Goal: Book appointment/travel/reservation

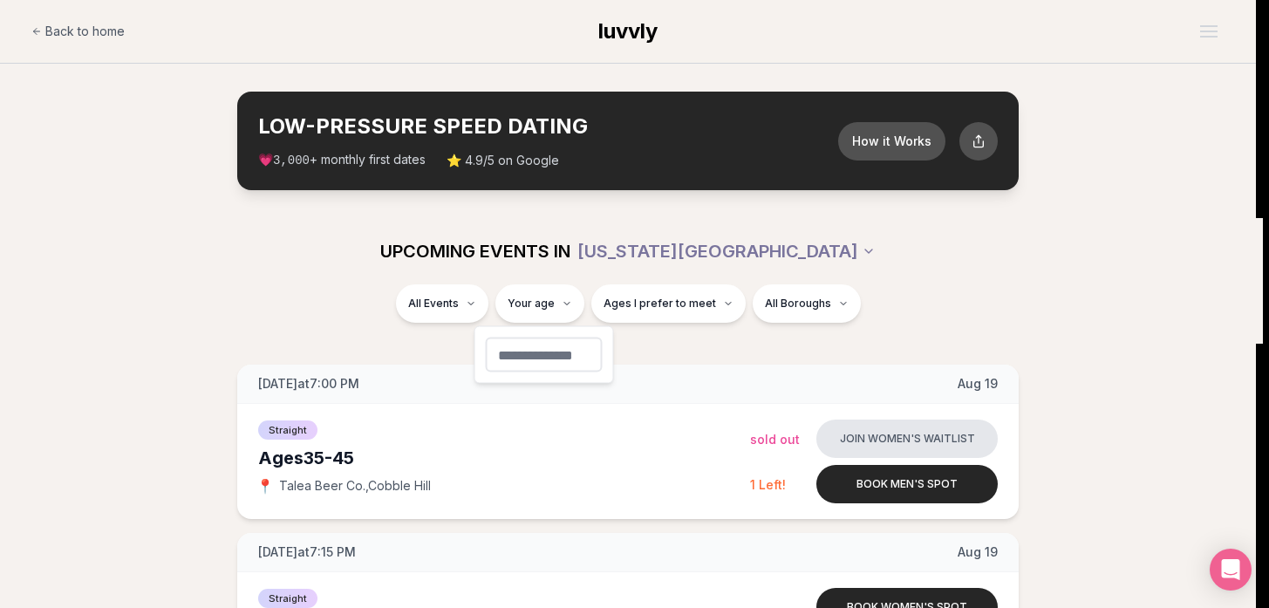
type input "**"
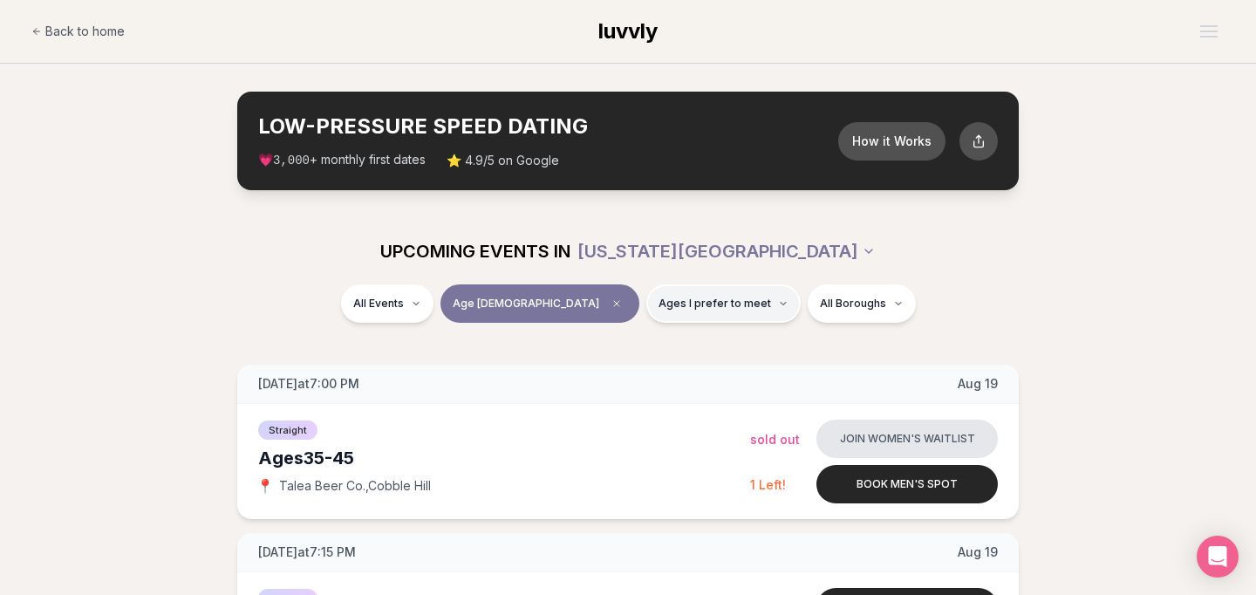
click at [686, 310] on button "Ages I prefer to meet" at bounding box center [723, 303] width 154 height 38
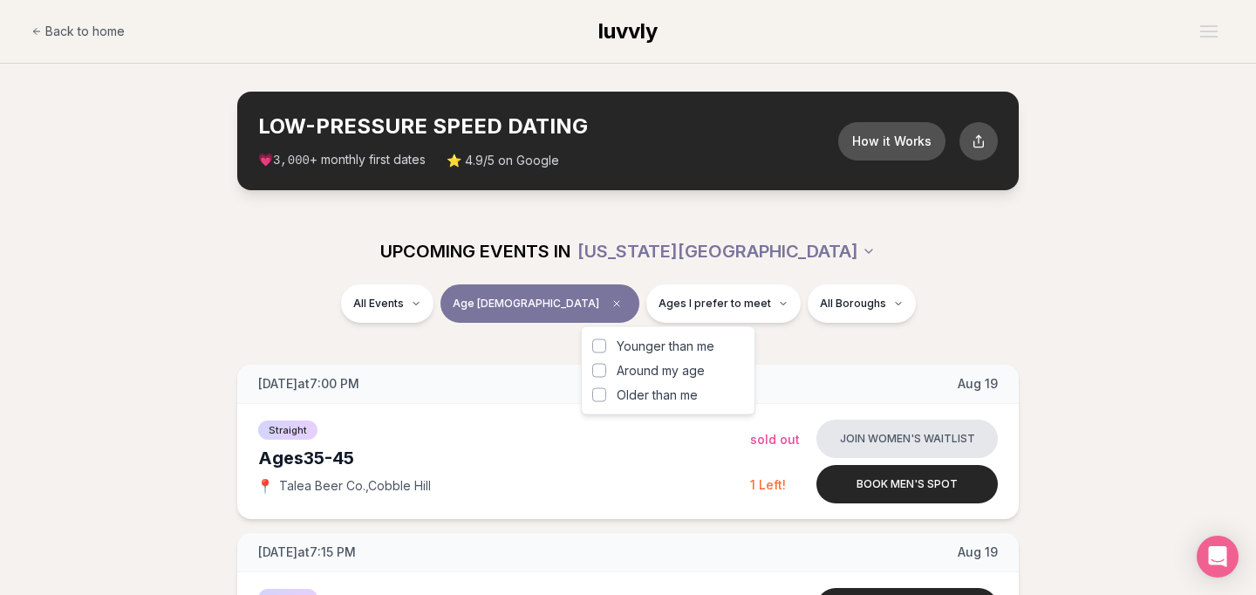
click at [595, 364] on button "Around my age" at bounding box center [599, 371] width 14 height 14
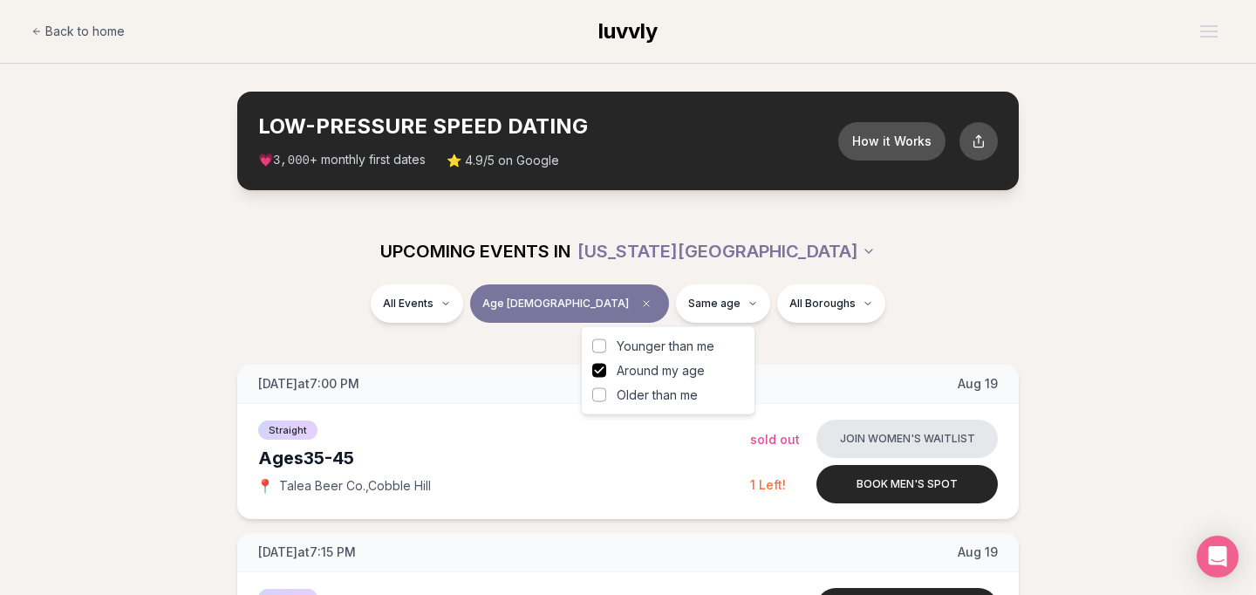
click at [595, 342] on button "Younger than me" at bounding box center [599, 346] width 14 height 14
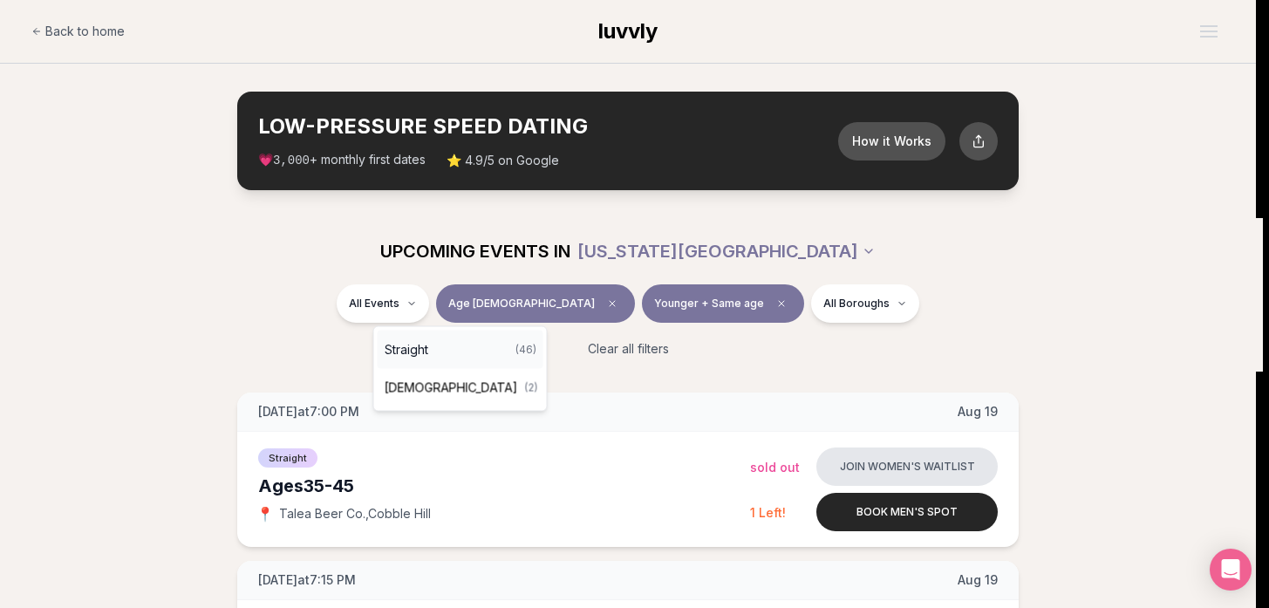
click at [439, 347] on div "Straight ( 46 )" at bounding box center [461, 349] width 166 height 38
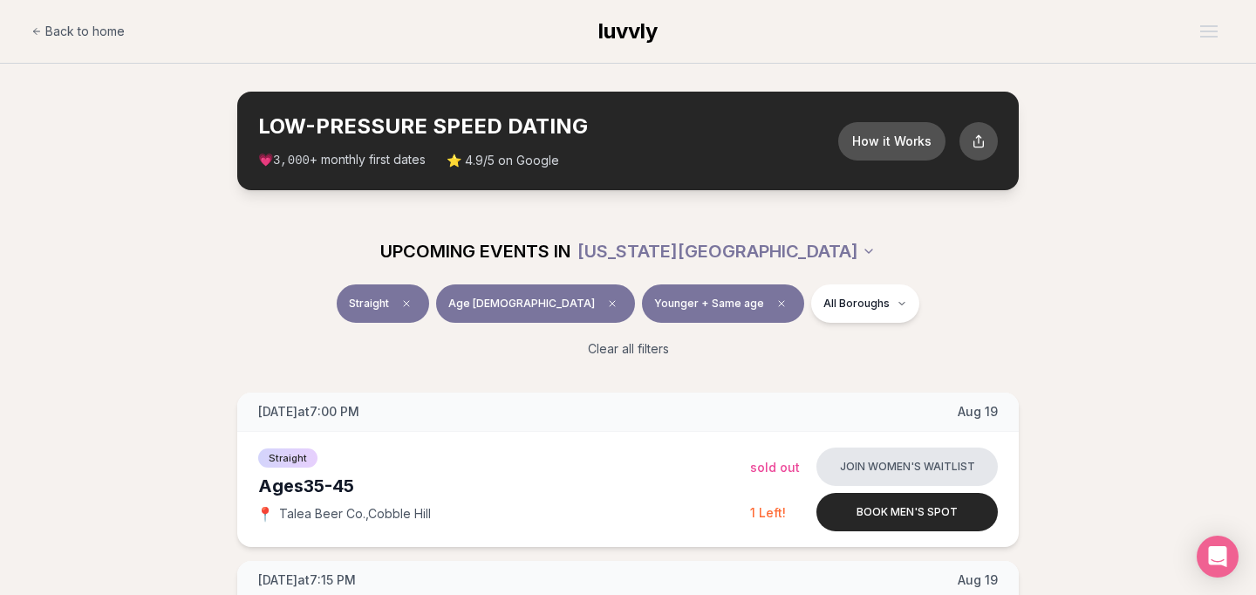
click at [1239, 76] on section "LOW-PRESSURE SPEED DATING How it Works 💗 3,000 + monthly first dates ⭐ 4.9/5 on…" at bounding box center [628, 141] width 1256 height 154
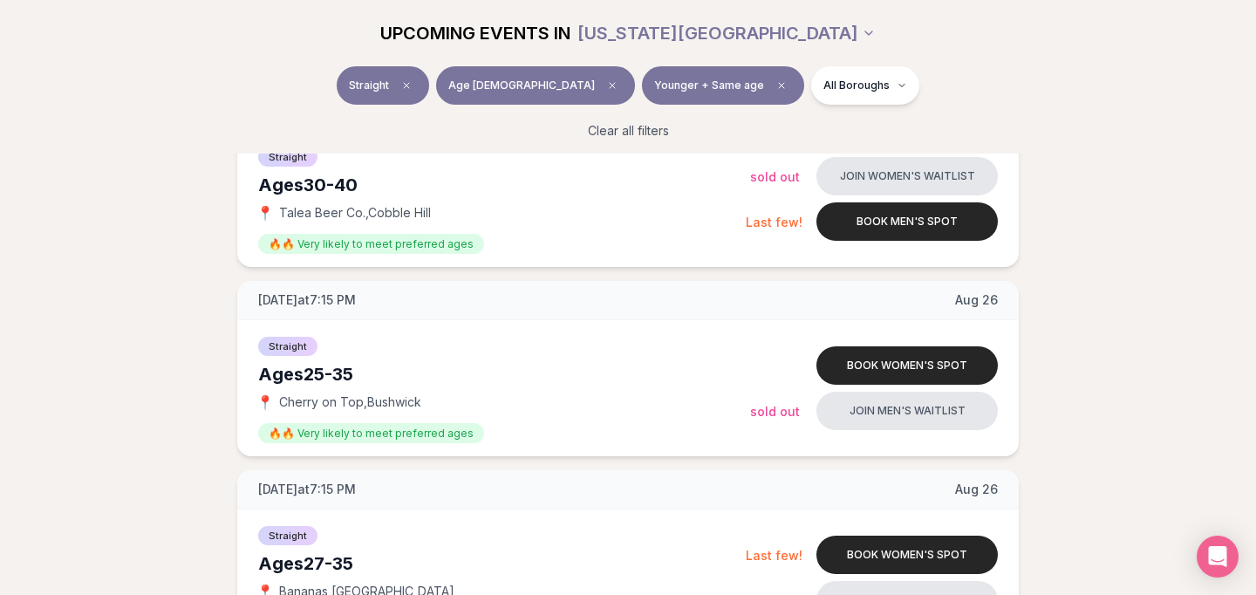
scroll to position [1570, 0]
